Goal: Contribute content

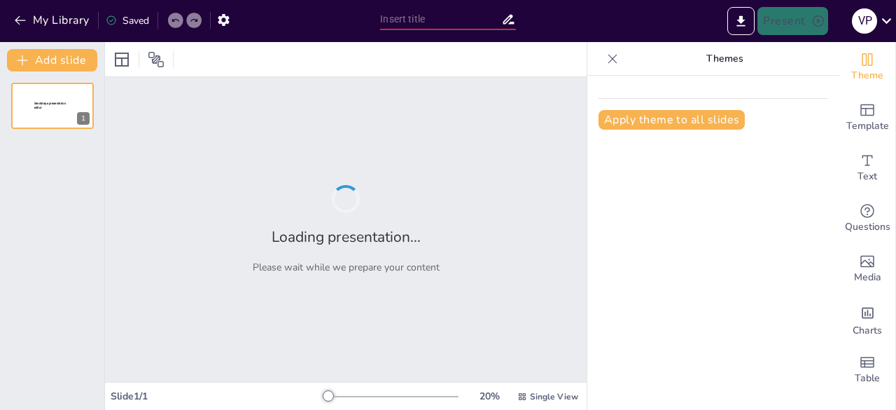
type input "New Sendsteps"
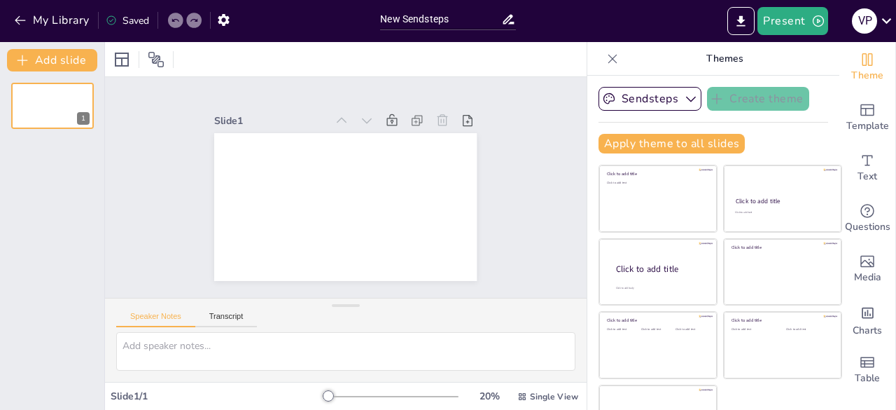
click at [199, 56] on div at bounding box center [346, 59] width 482 height 34
click at [19, 20] on icon "button" at bounding box center [20, 20] width 11 height 9
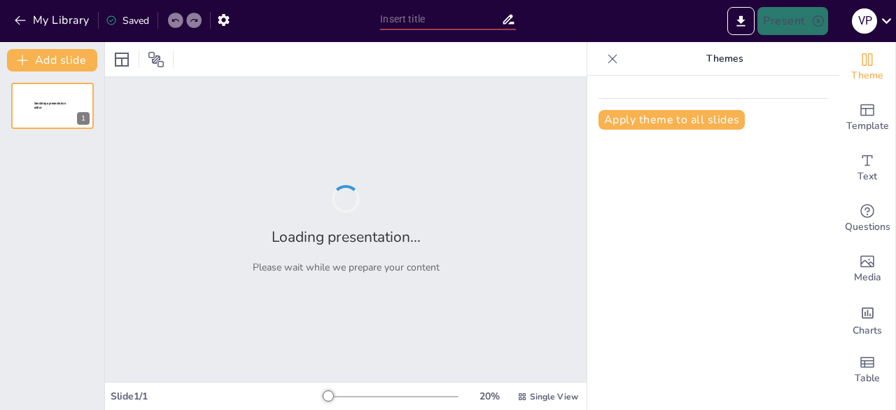
type input "APOYO JURIDICO PROCESOS PRECONTRACTUALES Y CONTRACTUALES CORPORATIVOS"
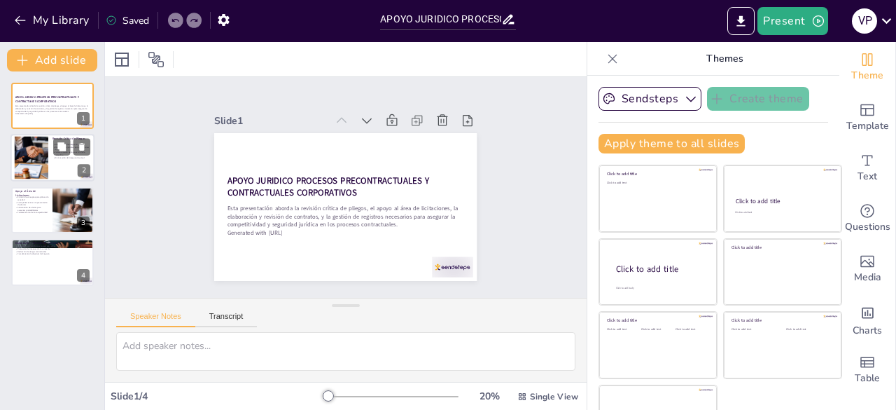
click at [63, 172] on div at bounding box center [53, 158] width 84 height 48
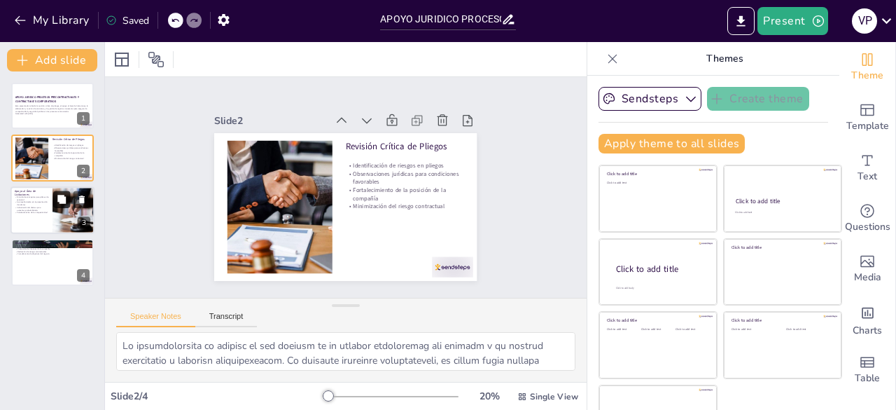
click at [53, 200] on button at bounding box center [61, 198] width 17 height 17
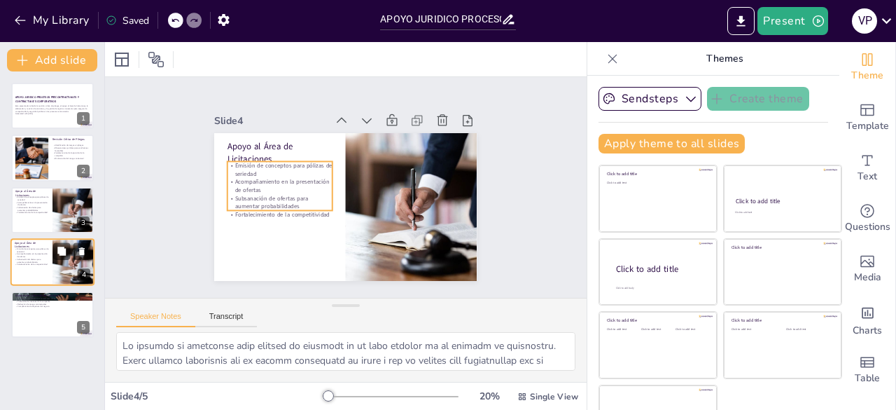
click at [30, 261] on p "Subsanación de ofertas para aumentar probabilidades" at bounding box center [32, 260] width 34 height 5
click at [42, 207] on p "Subsanación de ofertas para aumentar probabilidades" at bounding box center [32, 208] width 34 height 5
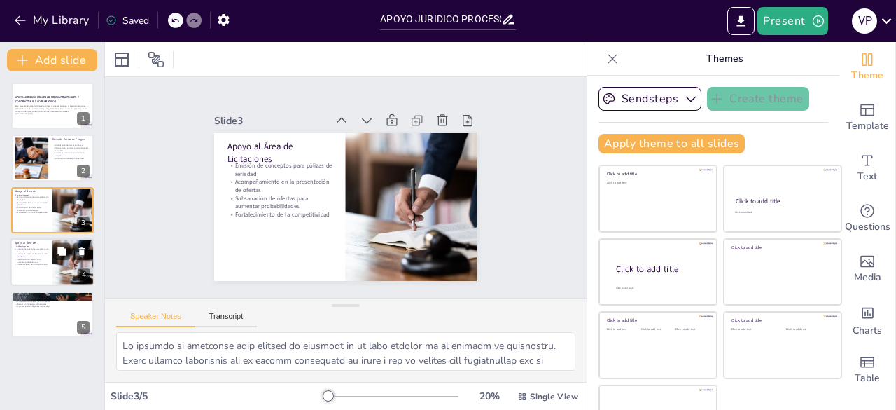
click at [33, 262] on p "Subsanación de ofertas para aumentar probabilidades" at bounding box center [32, 260] width 34 height 5
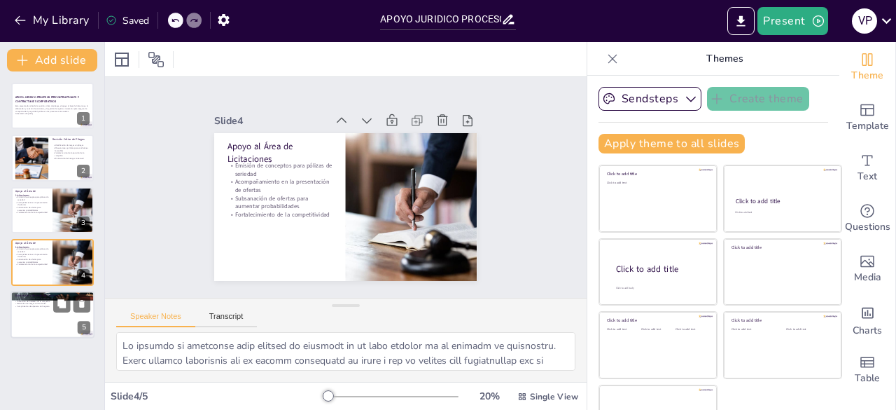
click at [43, 316] on div at bounding box center [53, 315] width 84 height 48
type textarea "La claridad en las condiciones comerciales es esencial para evitar malentendido…"
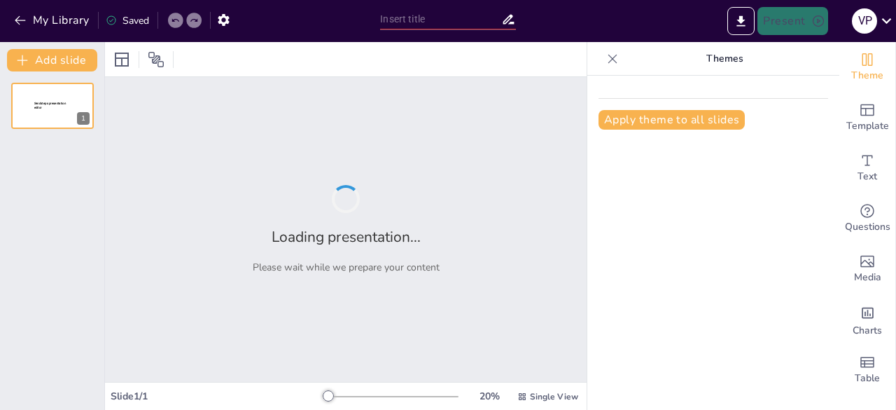
type input "New Sendsteps"
